Goal: Navigation & Orientation: Understand site structure

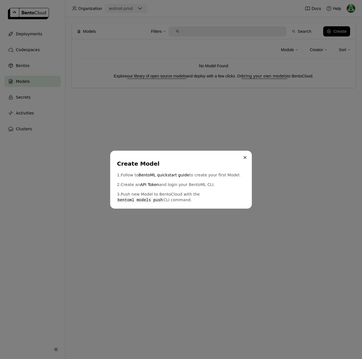
click at [243, 157] on button "Close" at bounding box center [244, 157] width 7 height 7
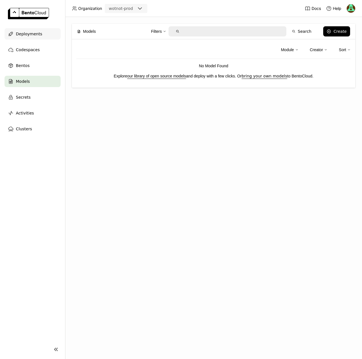
click at [19, 31] on span "Deployments" at bounding box center [29, 34] width 26 height 7
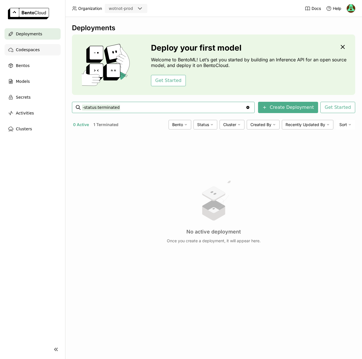
click at [32, 50] on span "Codespaces" at bounding box center [28, 49] width 24 height 7
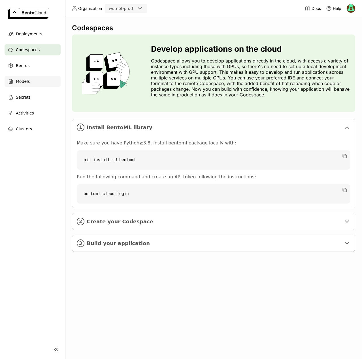
click at [24, 82] on span "Models" at bounding box center [23, 81] width 14 height 7
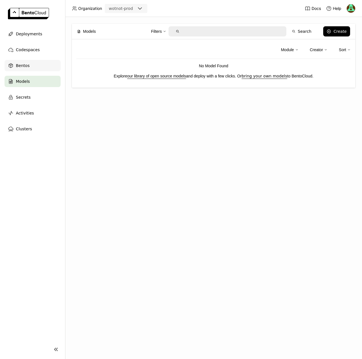
click at [29, 66] on div "Bentos" at bounding box center [33, 65] width 56 height 11
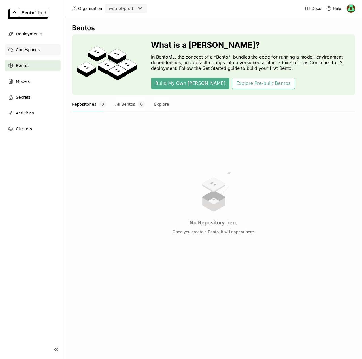
click at [36, 49] on span "Codespaces" at bounding box center [28, 49] width 24 height 7
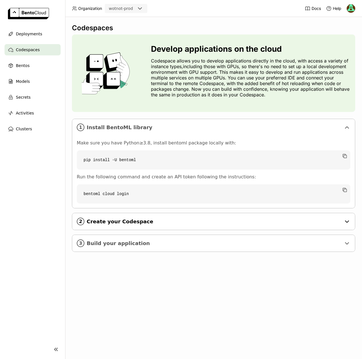
click at [351, 220] on div "2 Create your Codespace" at bounding box center [213, 221] width 282 height 17
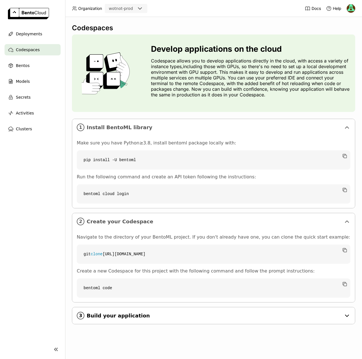
click at [347, 317] on icon at bounding box center [346, 316] width 7 height 7
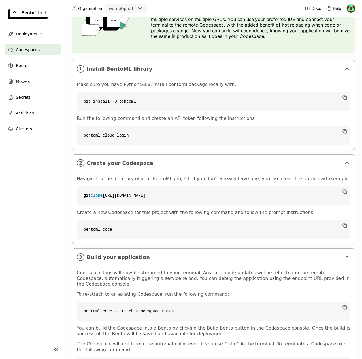
scroll to position [38, 0]
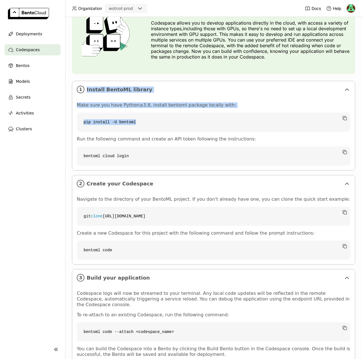
drag, startPoint x: 86, startPoint y: 90, endPoint x: 243, endPoint y: 124, distance: 160.9
click at [243, 124] on li "1 Install BentoML library Make sure you have Python≥3.8, install bentoml packag…" at bounding box center [213, 125] width 282 height 89
copy li "Install BentoML library Make sure you have Python≥3.8, install bentoml package …"
click at [28, 35] on span "Deployments" at bounding box center [29, 34] width 26 height 7
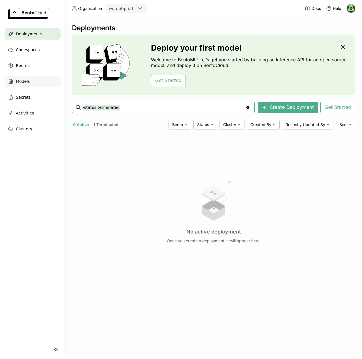
click at [23, 84] on span "Models" at bounding box center [23, 81] width 14 height 7
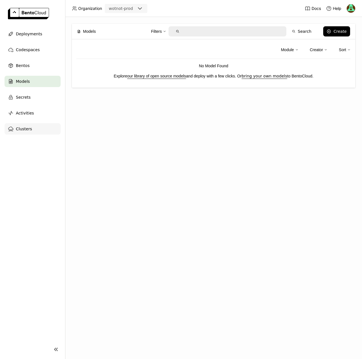
click at [22, 127] on span "Clusters" at bounding box center [24, 129] width 16 height 7
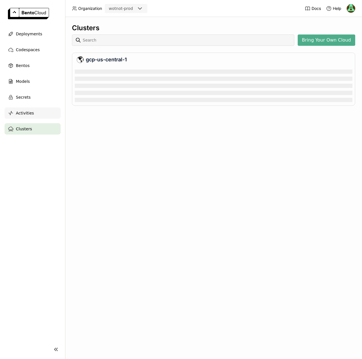
click at [32, 112] on div "Activities" at bounding box center [33, 113] width 56 height 11
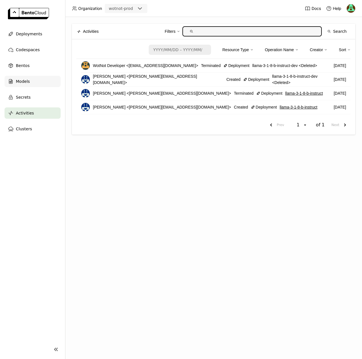
click at [28, 81] on span "Models" at bounding box center [23, 81] width 14 height 7
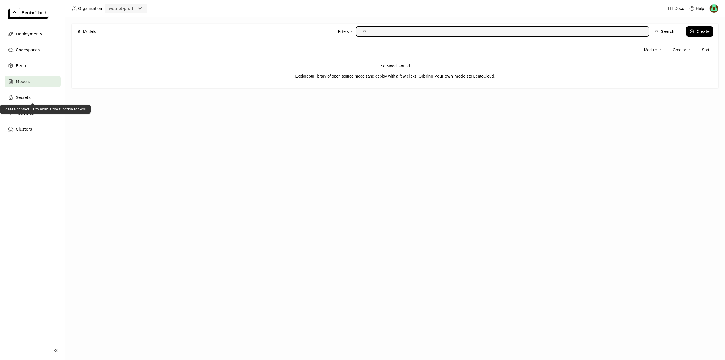
click at [34, 81] on div "Models" at bounding box center [33, 81] width 56 height 11
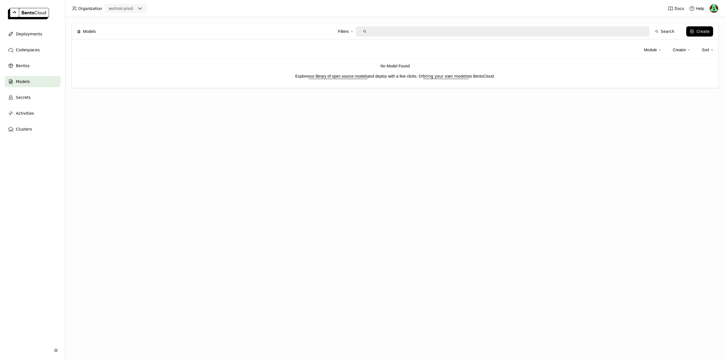
click at [270, 143] on div "Models Filters Search Create Module Creator Sort No Model Found Explore our lib…" at bounding box center [394, 188] width 659 height 343
